Goal: Find specific page/section: Find specific page/section

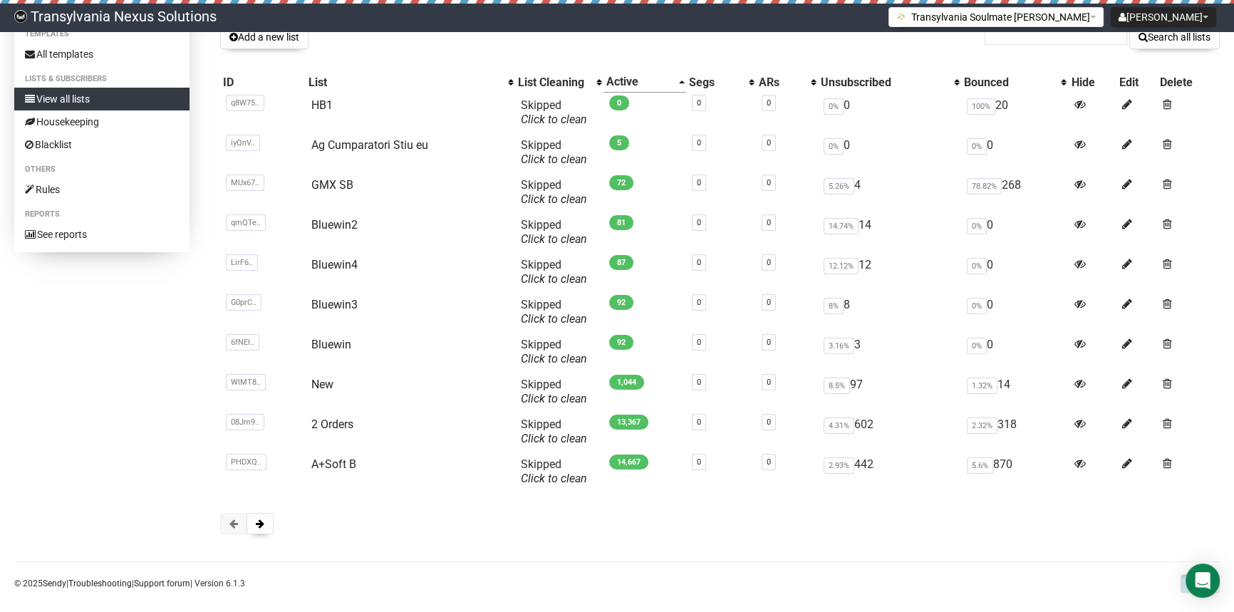
scroll to position [105, 0]
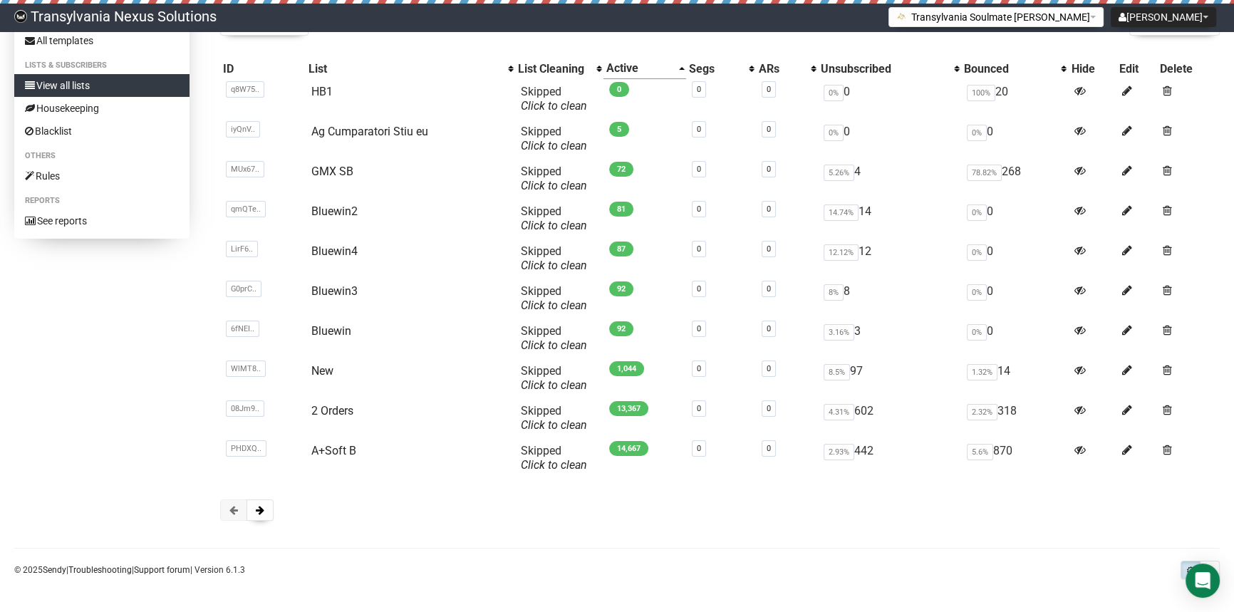
click at [261, 521] on div "Transylvania Soulmate Decoder Subscriber lists Add a new list Search all lists …" at bounding box center [720, 236] width 1000 height 597
click at [263, 513] on span at bounding box center [260, 510] width 9 height 10
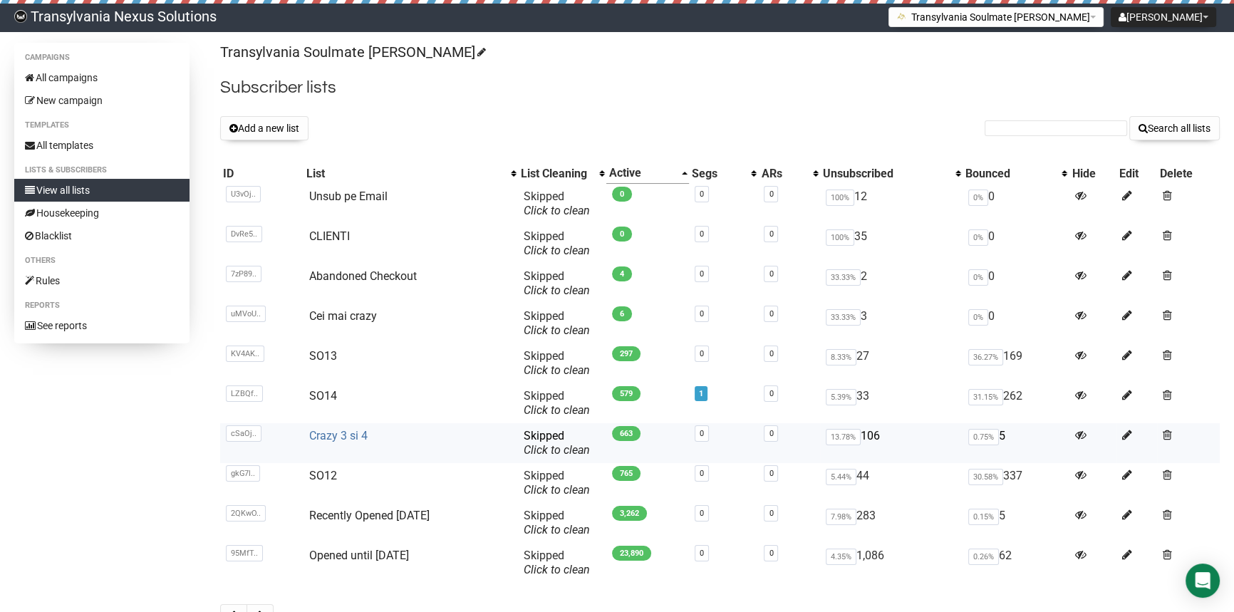
click at [328, 431] on link "Crazy 3 si 4" at bounding box center [338, 436] width 58 height 14
